Goal: Register for event/course

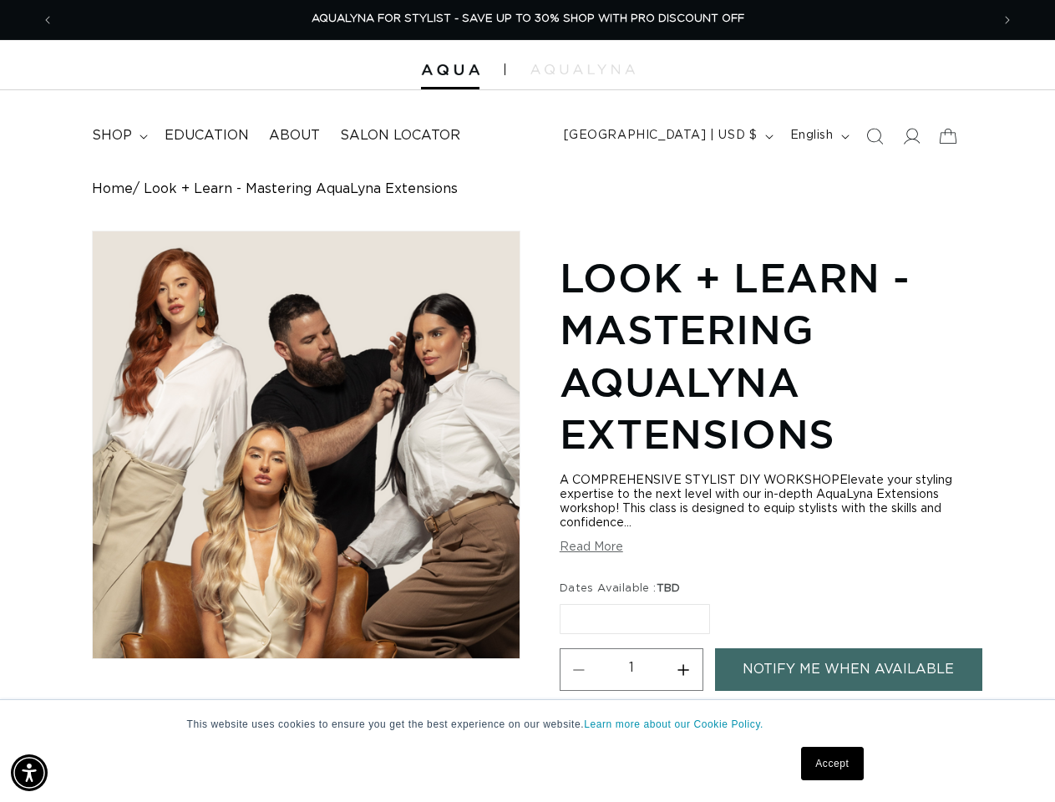
scroll to position [0, 936]
click at [527, 401] on div "Skip to product information Open media 1 in modal Open media 2 in modal 1 / of …" at bounding box center [527, 523] width 870 height 587
click at [29, 772] on img "Accessibility Menu" at bounding box center [29, 772] width 37 height 37
